Goal: Task Accomplishment & Management: Use online tool/utility

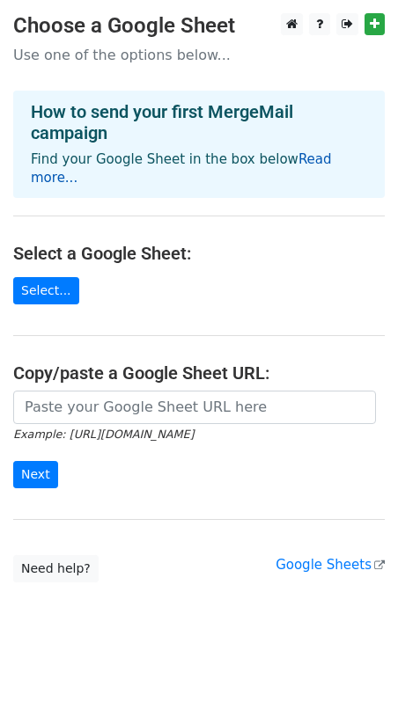
click at [309, 165] on link "Read more..." at bounding box center [181, 168] width 301 height 34
click at [223, 289] on main "Choose a Google Sheet Use one of the options below... How to send your first Me…" at bounding box center [199, 297] width 398 height 569
click at [64, 277] on link "Select..." at bounding box center [46, 290] width 66 height 27
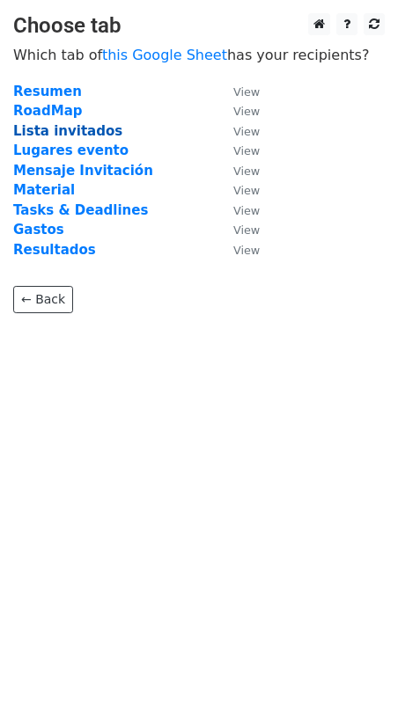
click at [69, 130] on strong "Lista invitados" at bounding box center [67, 131] width 109 height 16
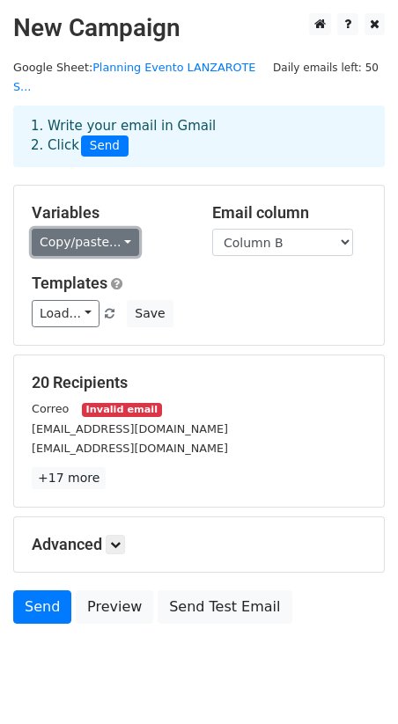
click at [111, 229] on link "Copy/paste..." at bounding box center [85, 242] width 107 height 27
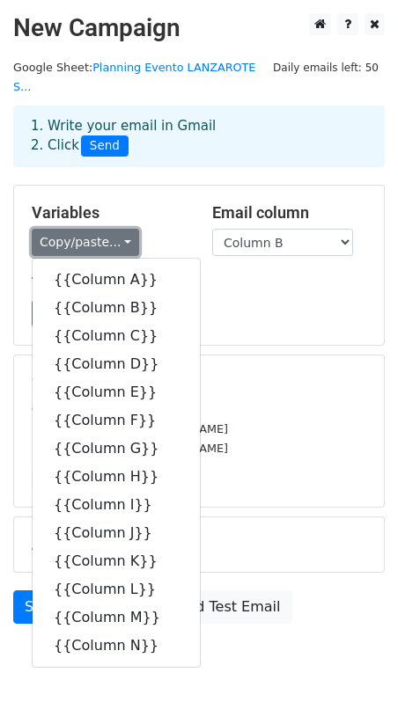
click at [111, 229] on link "Copy/paste..." at bounding box center [85, 242] width 107 height 27
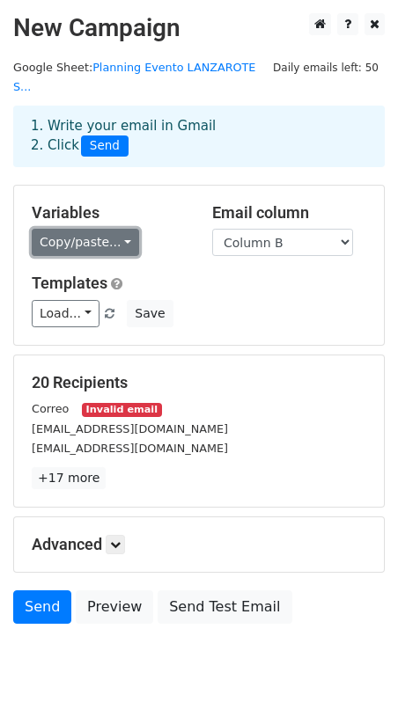
click at [99, 229] on link "Copy/paste..." at bounding box center [85, 242] width 107 height 27
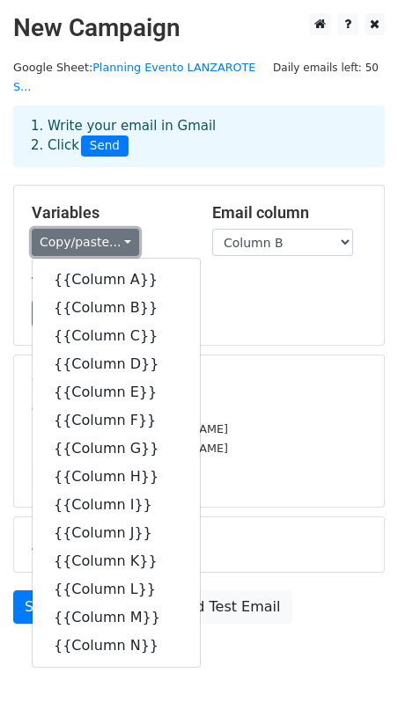
click at [99, 229] on link "Copy/paste..." at bounding box center [85, 242] width 107 height 27
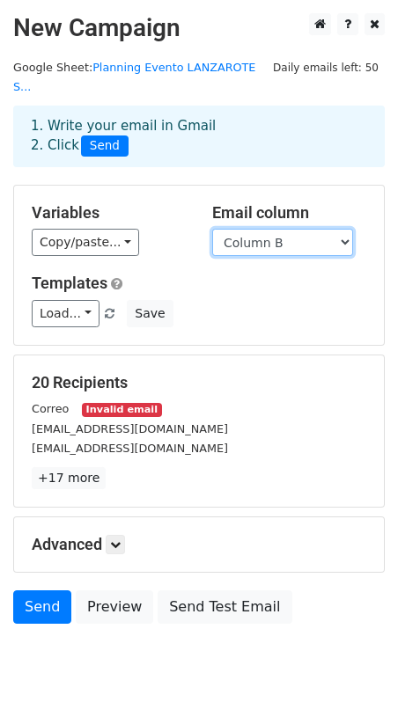
click at [274, 229] on select "Column A Column B Column C Column D Column E Column F Column G Column H Column …" at bounding box center [282, 242] width 141 height 27
click at [212, 229] on select "Column A Column B Column C Column D Column E Column F Column G Column H Column …" at bounding box center [282, 242] width 141 height 27
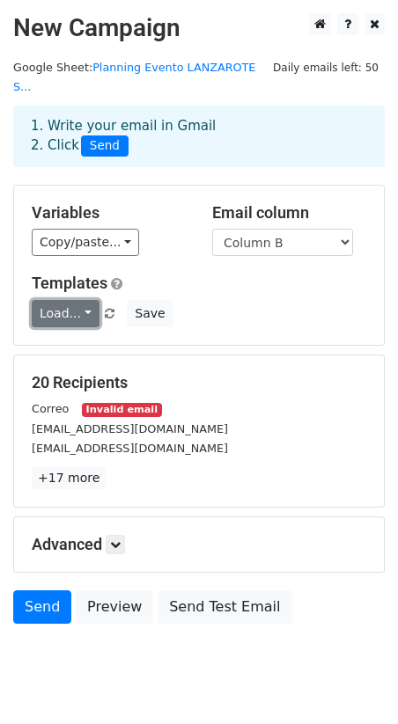
click at [70, 300] on link "Load..." at bounding box center [66, 313] width 68 height 27
click at [252, 300] on div "Load... No templates saved Save" at bounding box center [198, 313] width 361 height 27
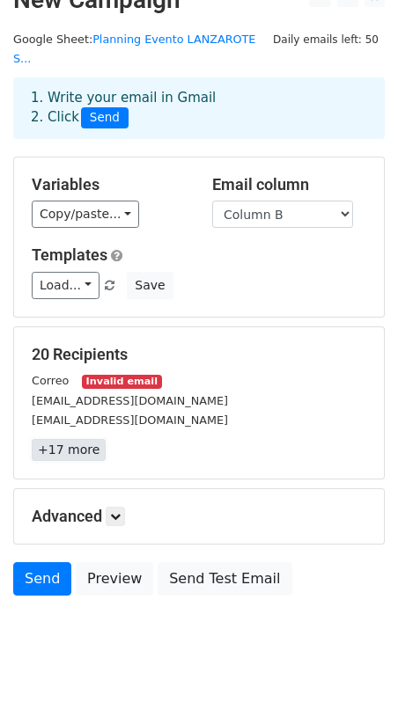
click at [67, 439] on link "+17 more" at bounding box center [69, 450] width 74 height 22
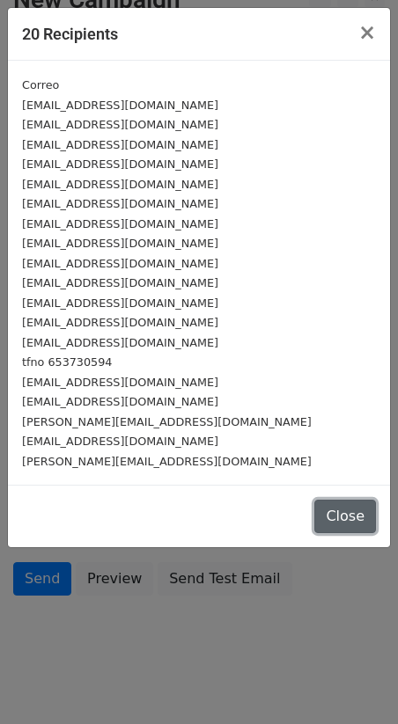
click at [323, 513] on button "Close" at bounding box center [345, 516] width 62 height 33
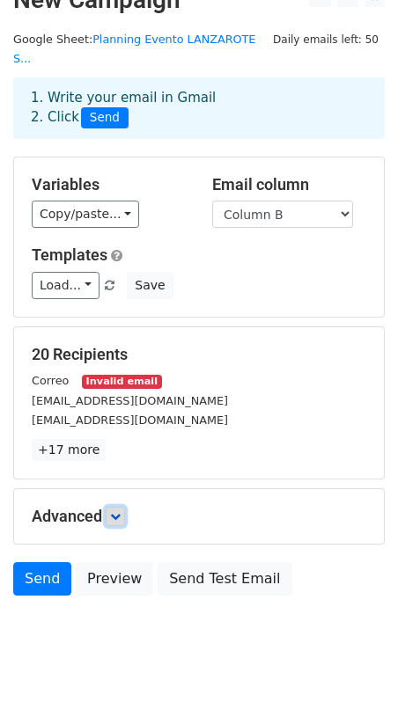
click at [109, 507] on link at bounding box center [115, 516] width 19 height 19
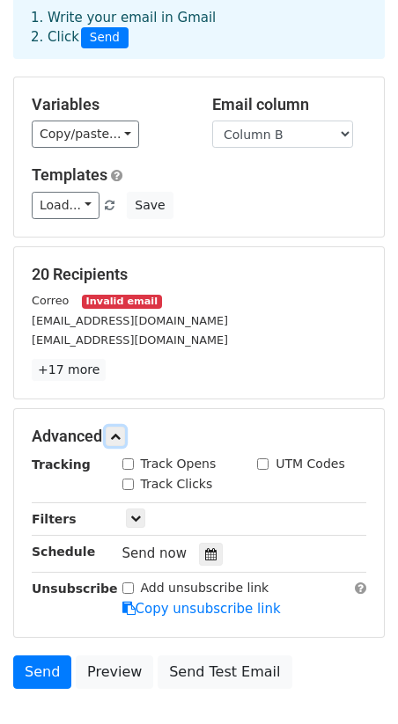
scroll to position [130, 0]
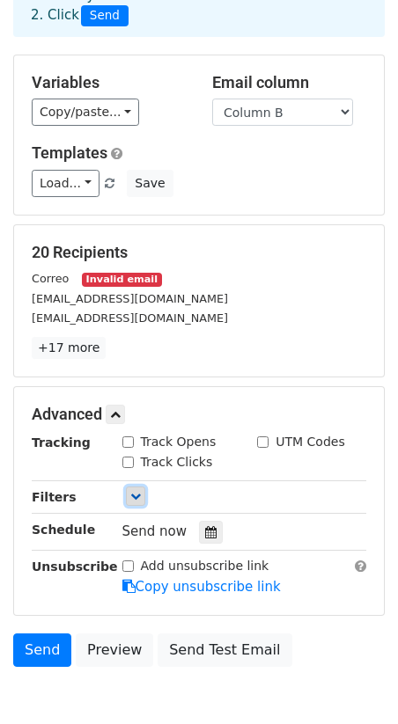
click at [131, 491] on icon at bounding box center [135, 496] width 11 height 11
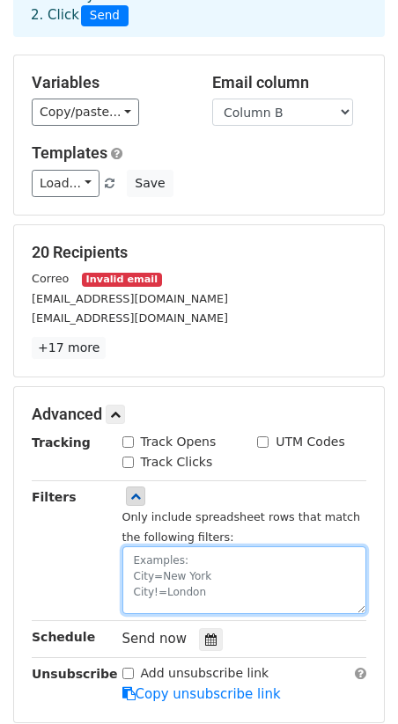
click at [195, 546] on textarea at bounding box center [244, 580] width 245 height 68
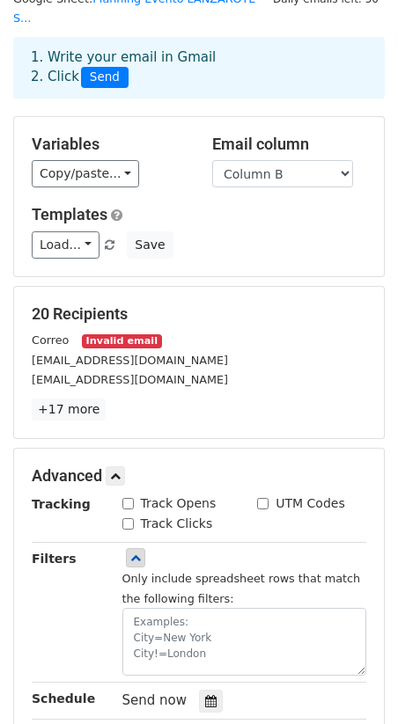
scroll to position [0, 0]
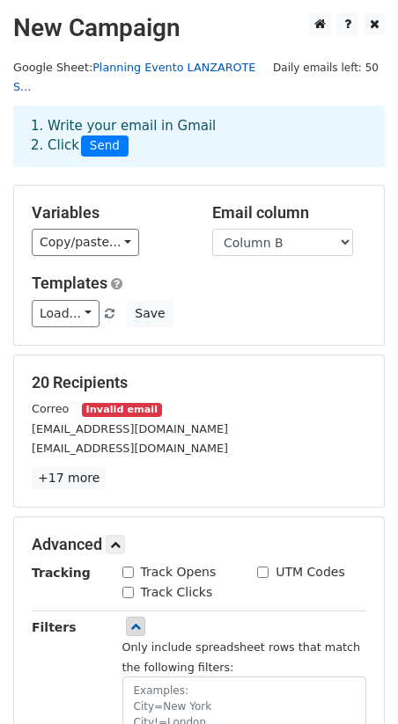
click at [229, 65] on link "Planning Evento LANZAROTE S..." at bounding box center [134, 77] width 242 height 33
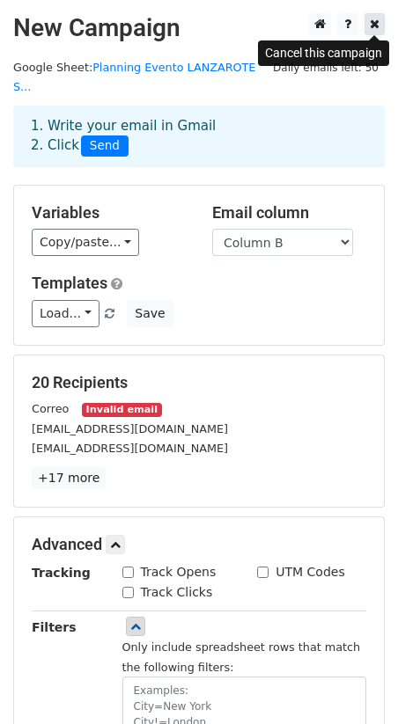
click at [374, 30] on link at bounding box center [374, 24] width 20 height 22
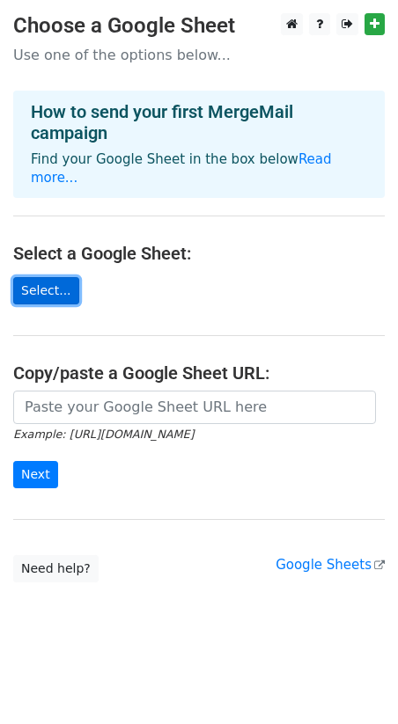
click at [33, 277] on link "Select..." at bounding box center [46, 290] width 66 height 27
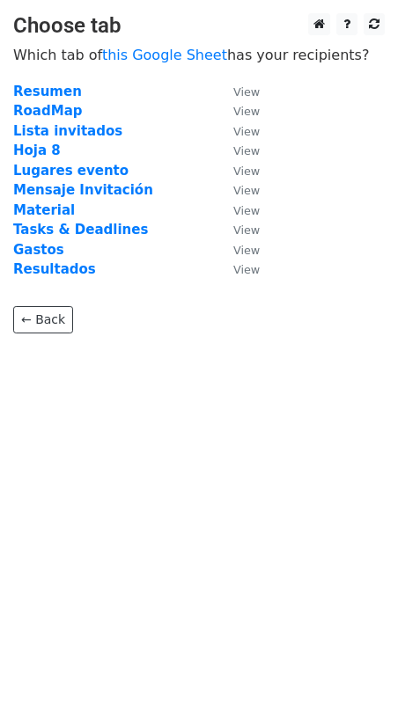
click at [91, 144] on td "Hoja 8" at bounding box center [114, 151] width 202 height 20
click at [41, 149] on strong "Hoja 8" at bounding box center [37, 151] width 48 height 16
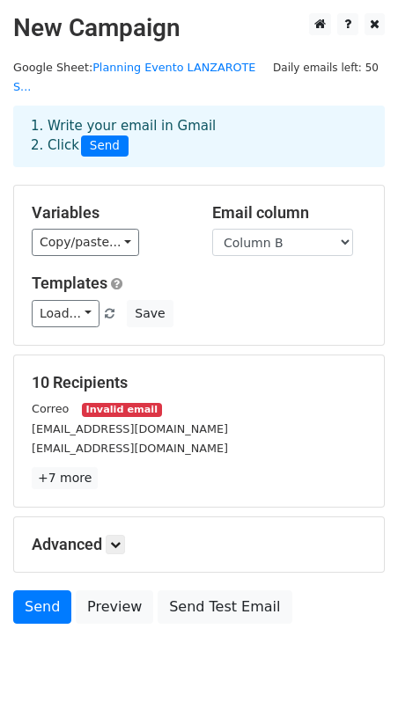
scroll to position [28, 0]
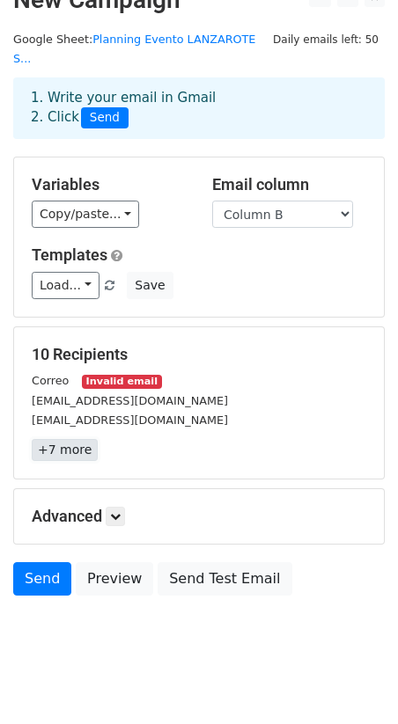
click at [69, 439] on link "+7 more" at bounding box center [65, 450] width 66 height 22
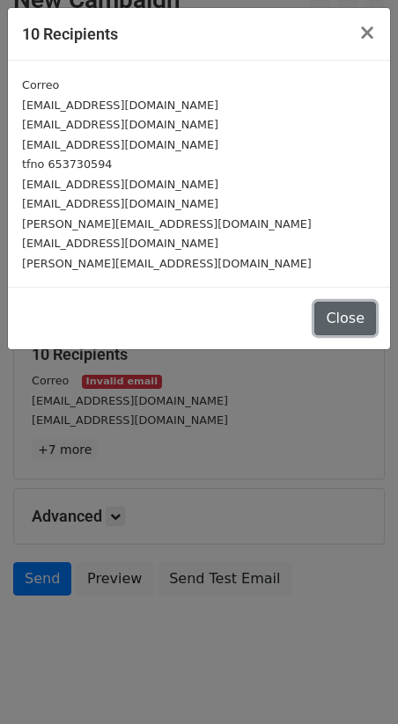
click at [333, 321] on button "Close" at bounding box center [345, 318] width 62 height 33
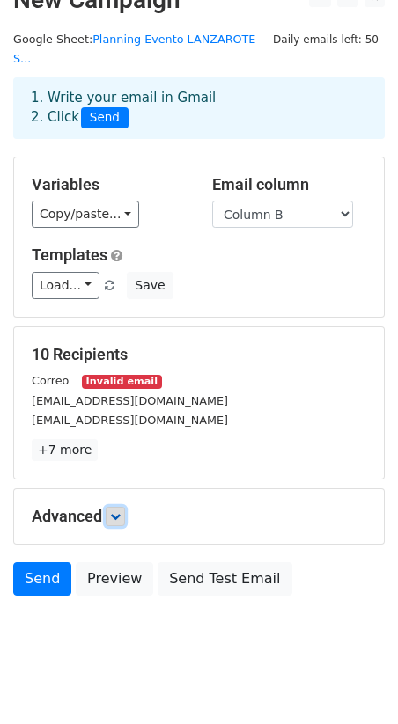
click at [116, 511] on icon at bounding box center [115, 516] width 11 height 11
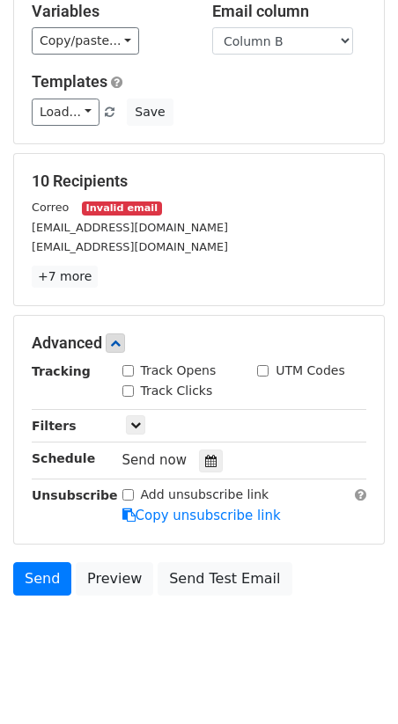
scroll to position [0, 0]
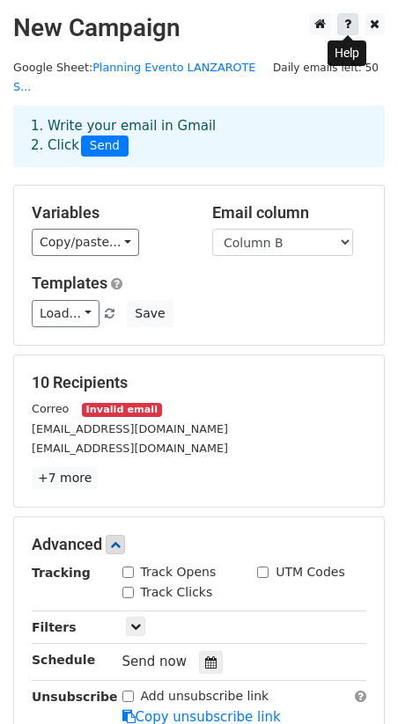
click at [353, 26] on link at bounding box center [347, 24] width 21 height 22
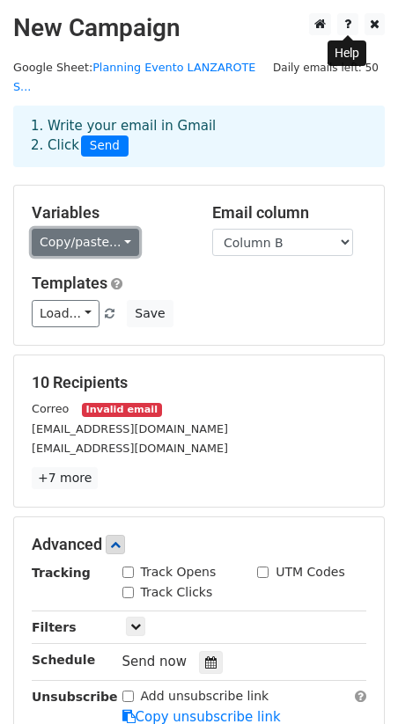
click at [78, 229] on link "Copy/paste..." at bounding box center [85, 242] width 107 height 27
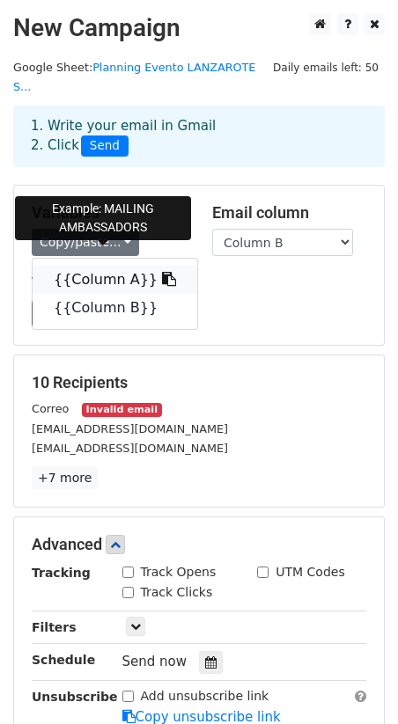
click at [106, 266] on link "{{Column A}}" at bounding box center [115, 280] width 164 height 28
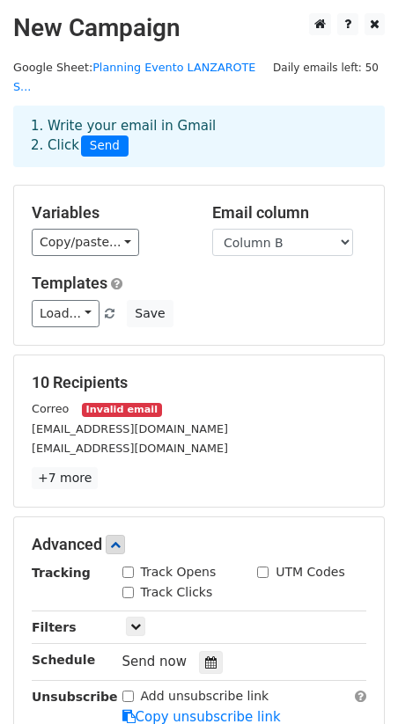
scroll to position [201, 0]
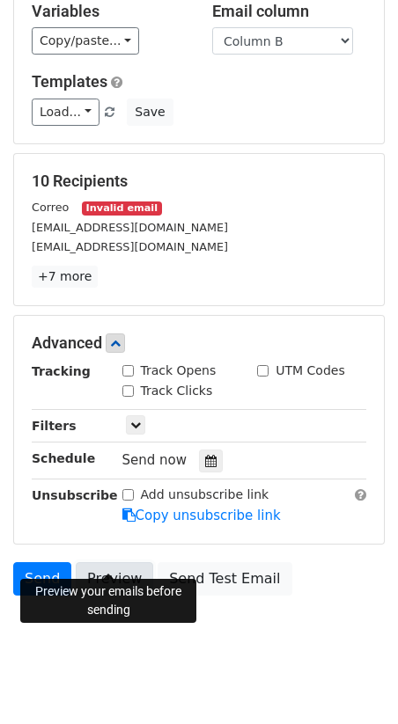
click at [93, 562] on link "Preview" at bounding box center [114, 578] width 77 height 33
click at [115, 562] on link "Preview" at bounding box center [114, 578] width 77 height 33
click at [110, 562] on link "Preview" at bounding box center [114, 578] width 77 height 33
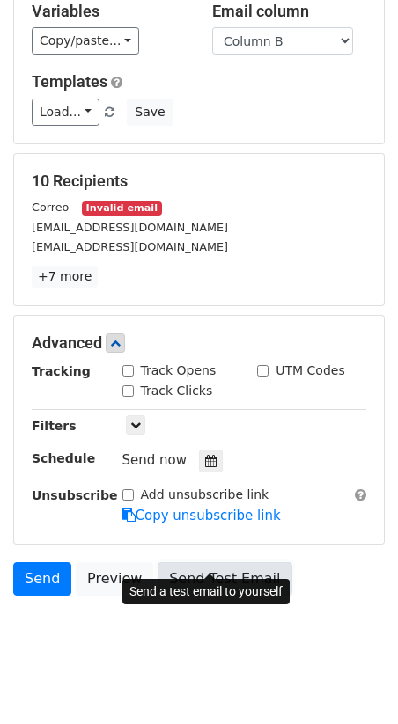
click at [217, 562] on link "Send Test Email" at bounding box center [224, 578] width 134 height 33
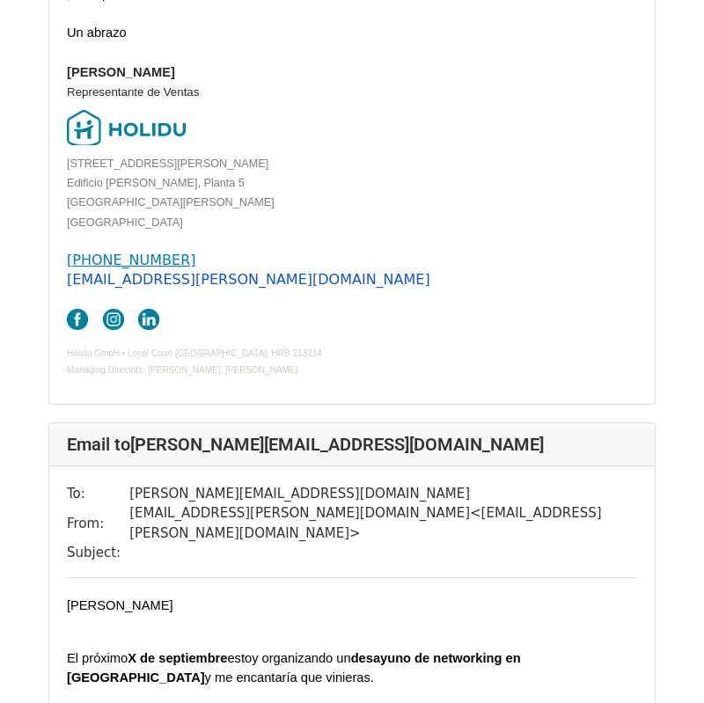
scroll to position [7405, 0]
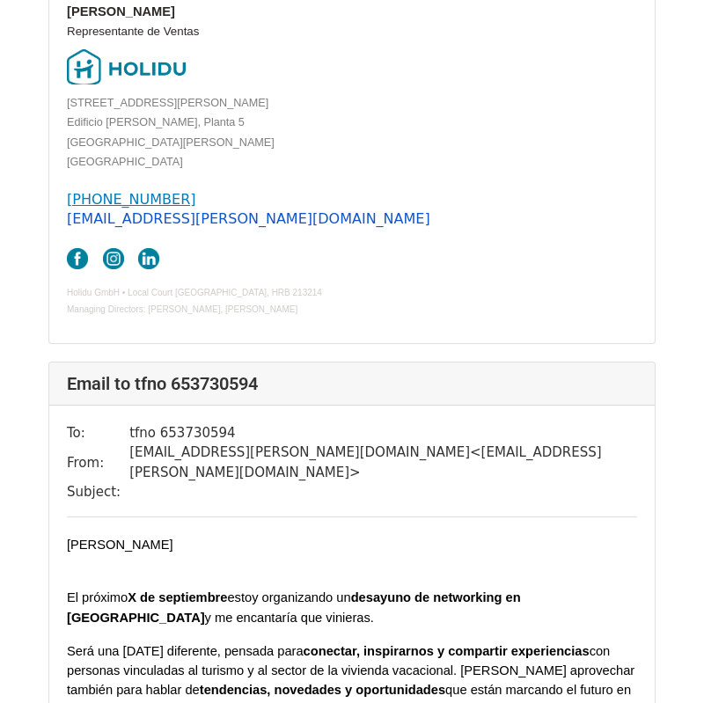
scroll to position [4432, 0]
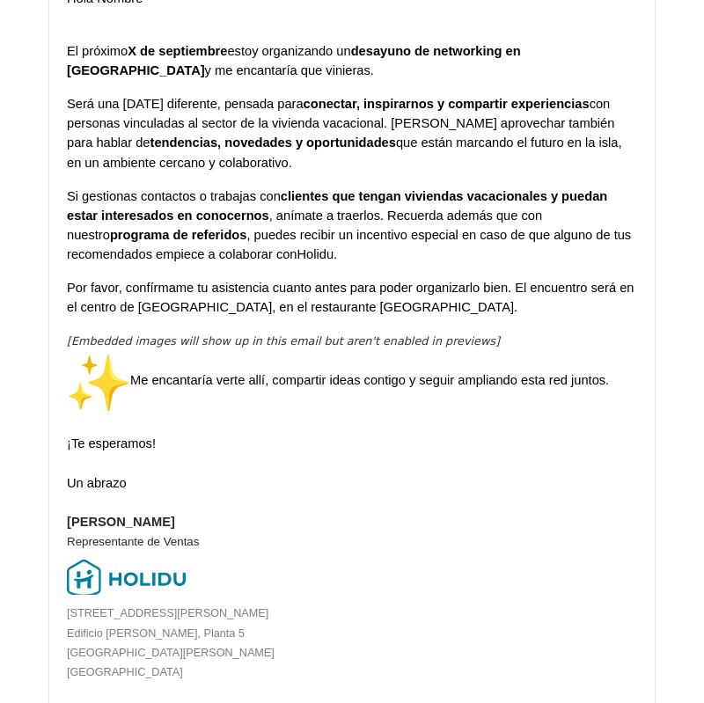
scroll to position [277, 0]
